Goal: Task Accomplishment & Management: Complete application form

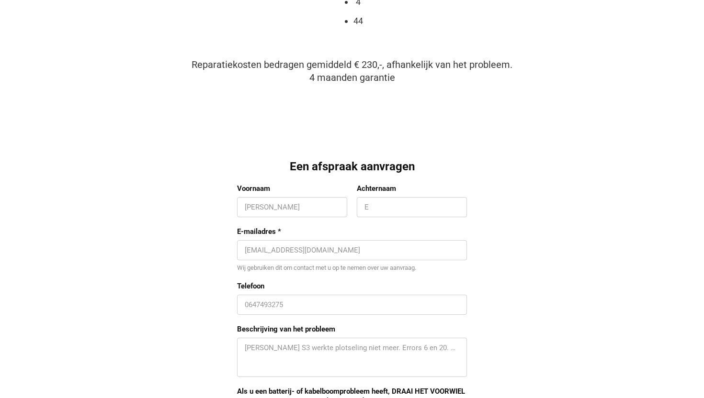
scroll to position [723, 0]
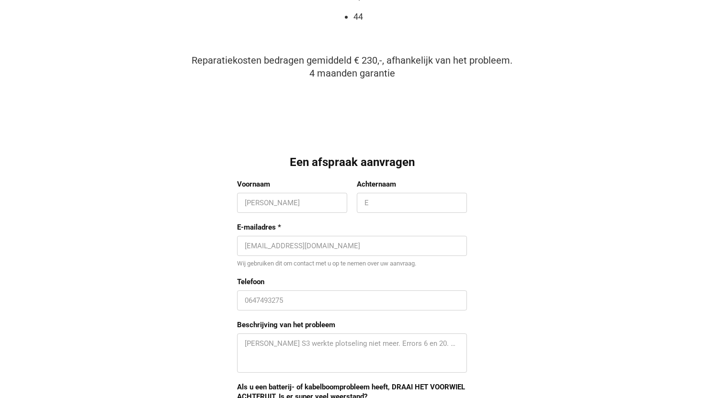
click at [284, 202] on input "Voornaam" at bounding box center [292, 203] width 95 height 10
type input "Dion"
type input "Mac-intosch"
type input "dionmacintosch@gmail.com"
type input "0619582971"
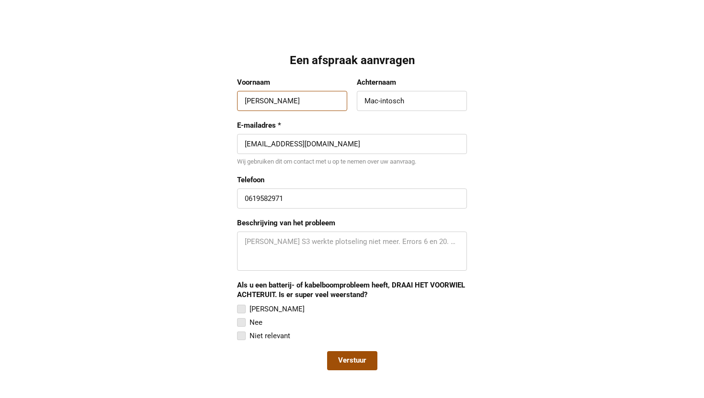
scroll to position [834, 0]
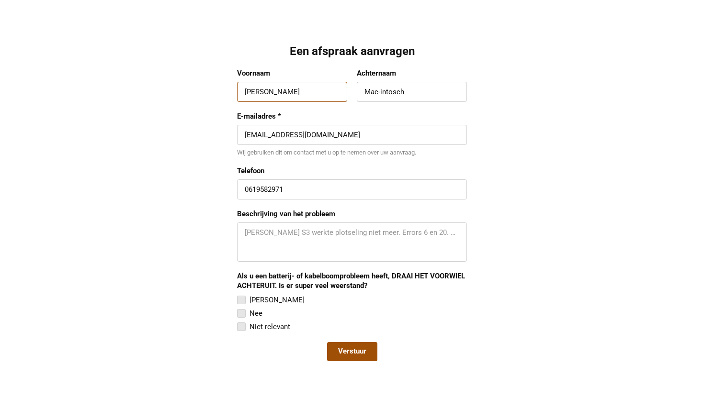
click at [319, 238] on textarea "Beschrijving van het probleem" at bounding box center [352, 242] width 215 height 29
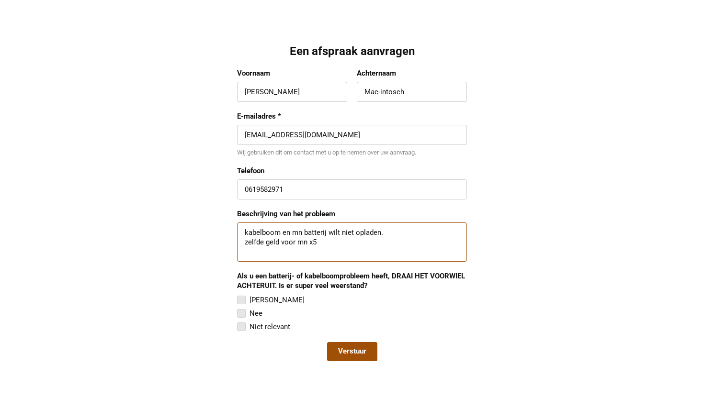
type textarea "kabelboom en mn batterij wilt niet opladen. zelfde geld voor mn x5"
